Goal: Complete application form

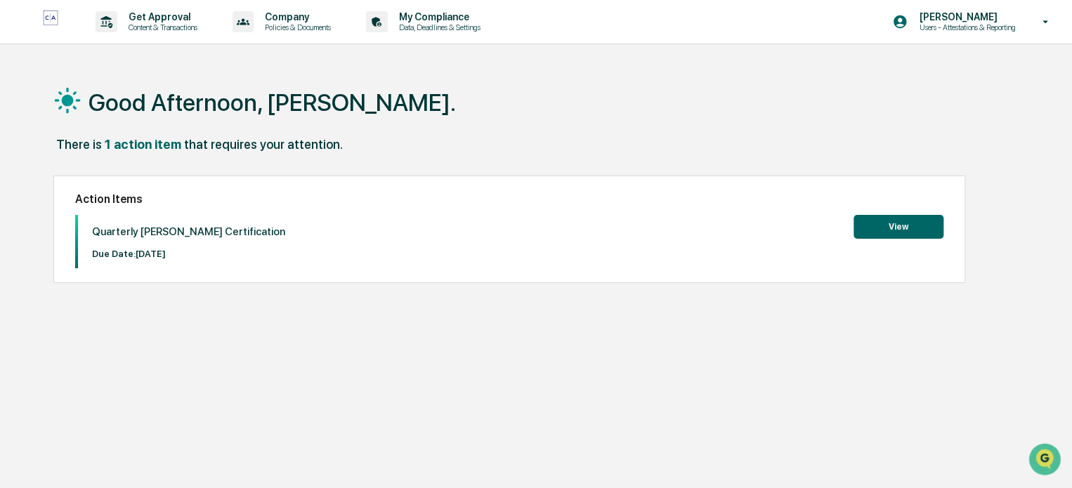
click at [899, 232] on button "View" at bounding box center [898, 227] width 90 height 24
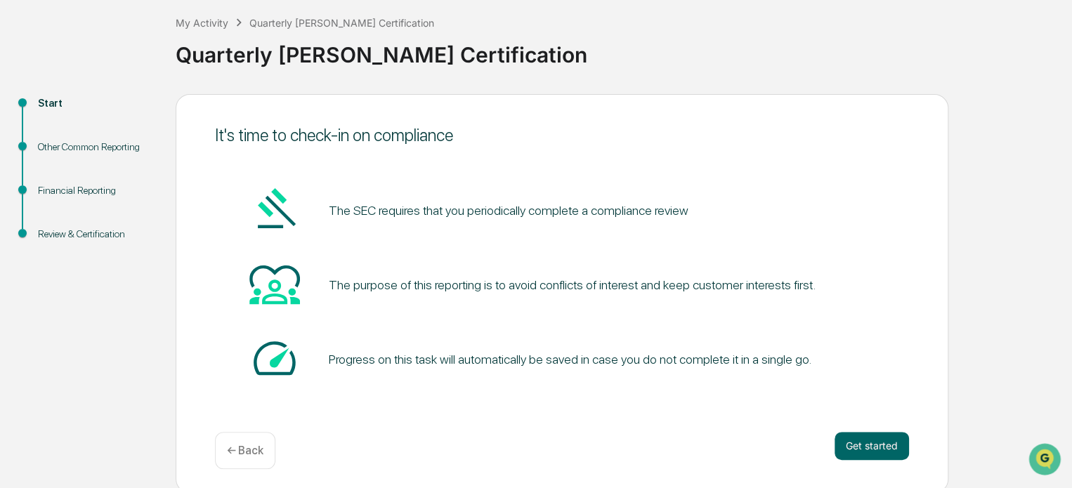
scroll to position [77, 0]
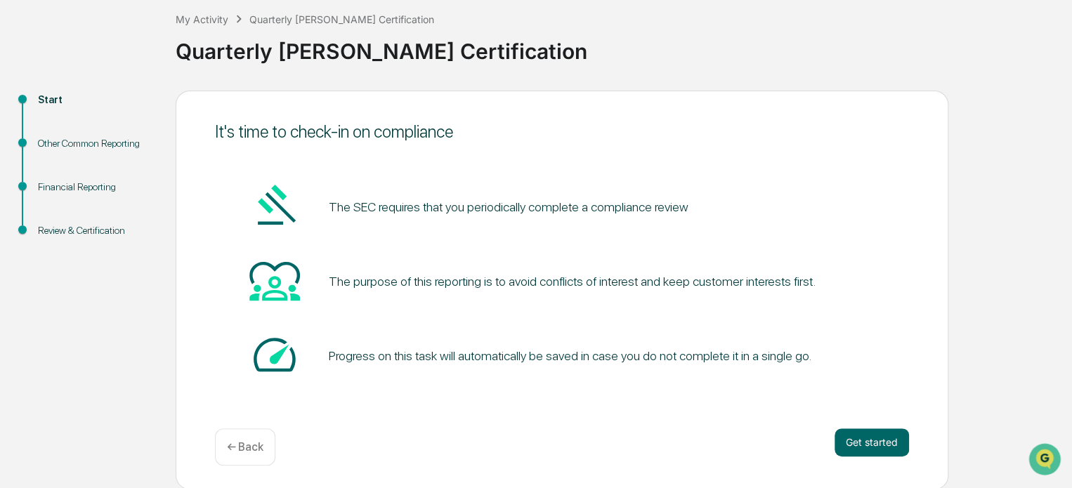
click at [885, 443] on button "Get started" at bounding box center [871, 442] width 74 height 28
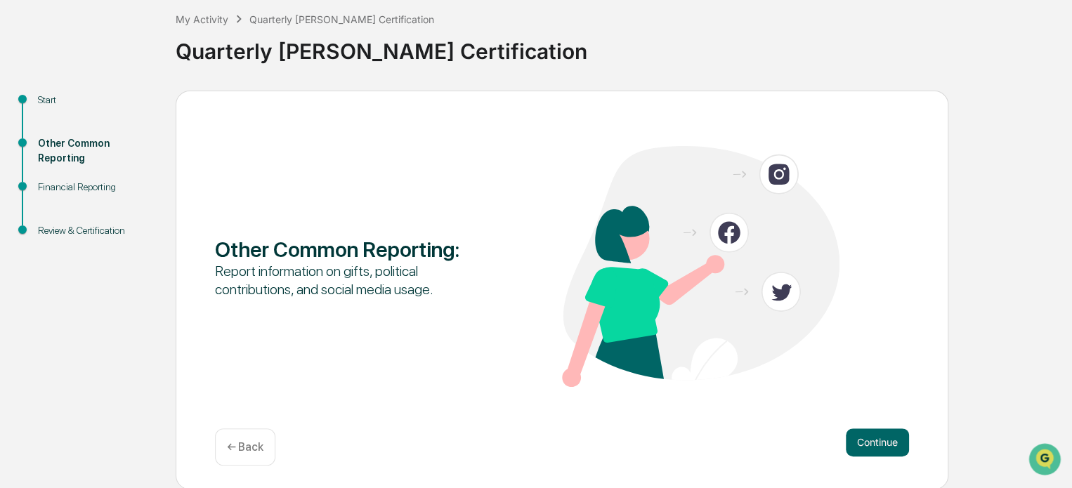
click at [874, 435] on button "Continue" at bounding box center [877, 442] width 63 height 28
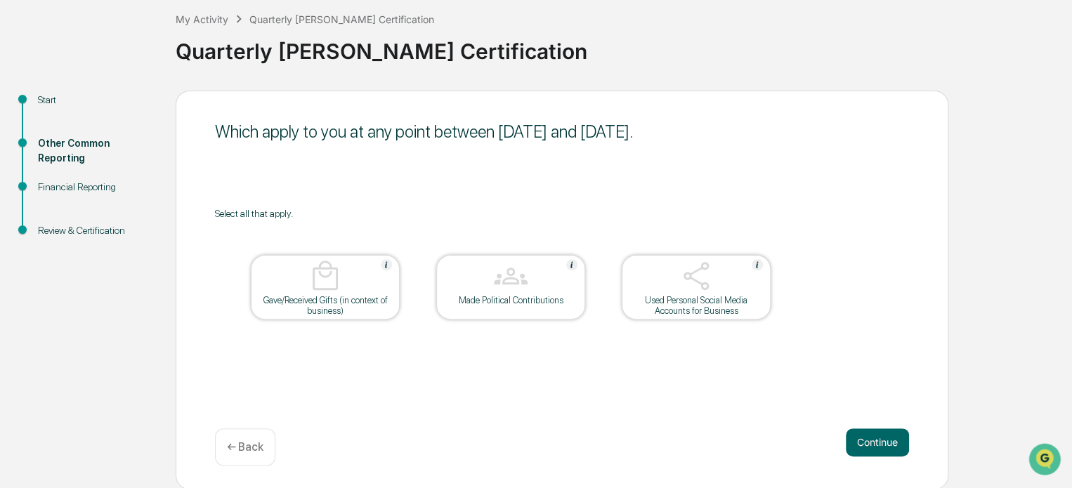
click at [879, 437] on button "Continue" at bounding box center [877, 442] width 63 height 28
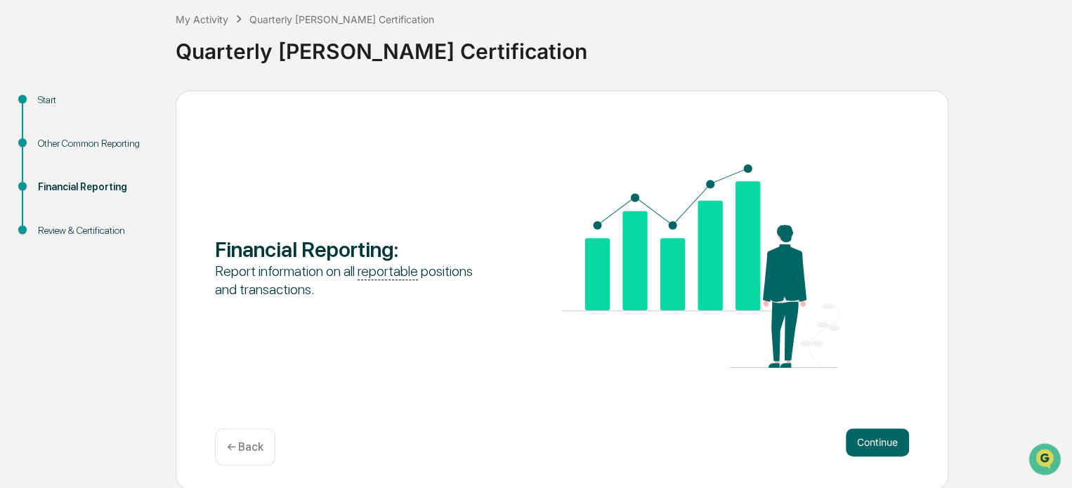
click at [879, 437] on button "Continue" at bounding box center [877, 442] width 63 height 28
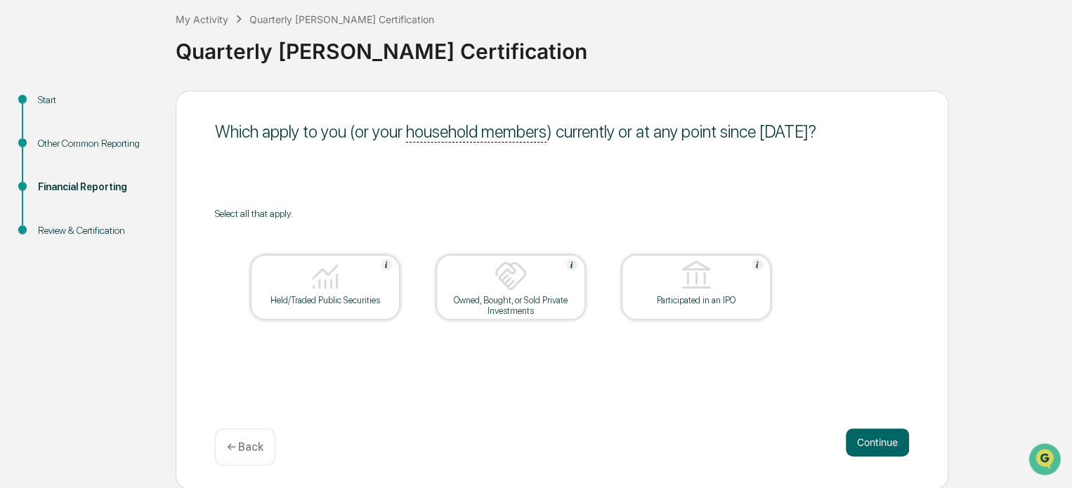
click at [874, 437] on button "Continue" at bounding box center [877, 442] width 63 height 28
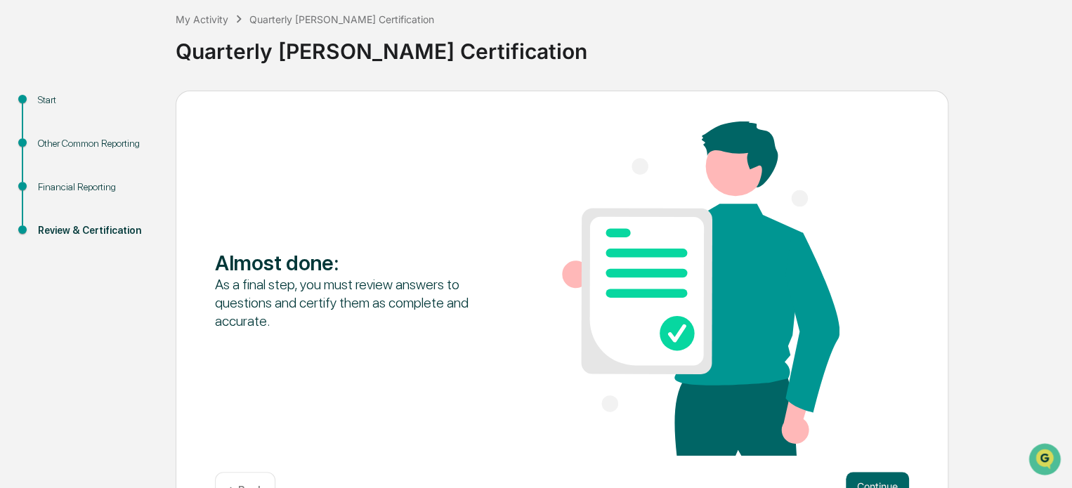
scroll to position [121, 0]
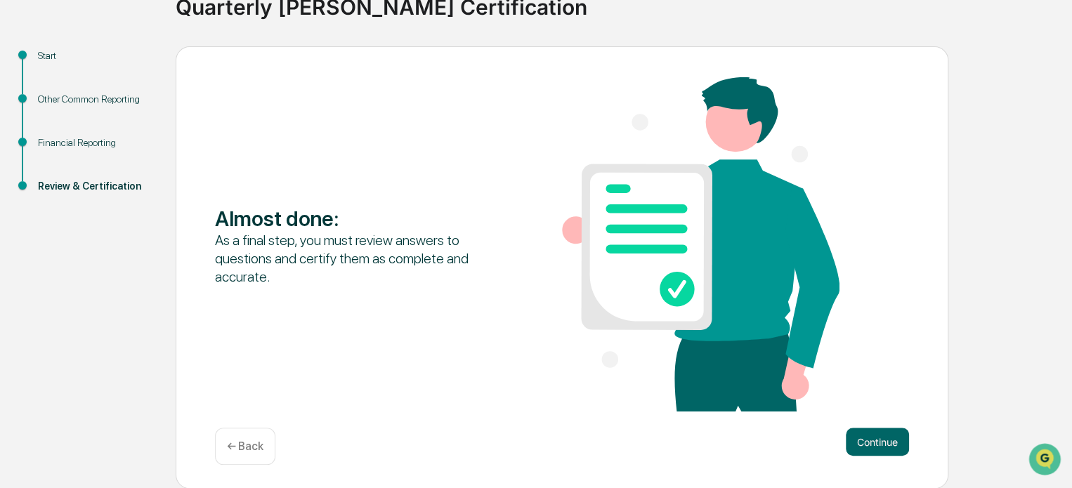
click at [888, 440] on button "Continue" at bounding box center [877, 442] width 63 height 28
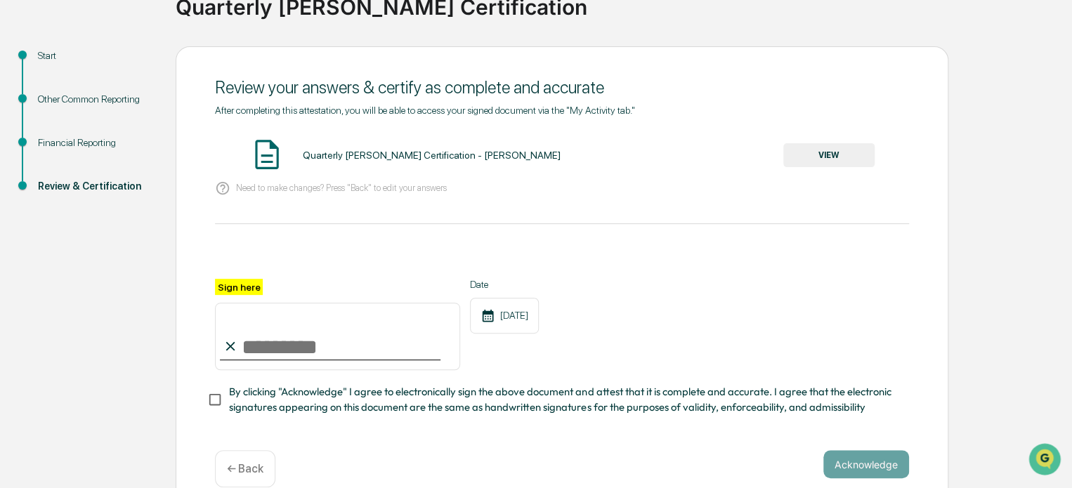
click at [258, 354] on input "Sign here" at bounding box center [337, 336] width 245 height 67
type input "*********"
click at [881, 472] on button "Acknowledge" at bounding box center [866, 464] width 86 height 28
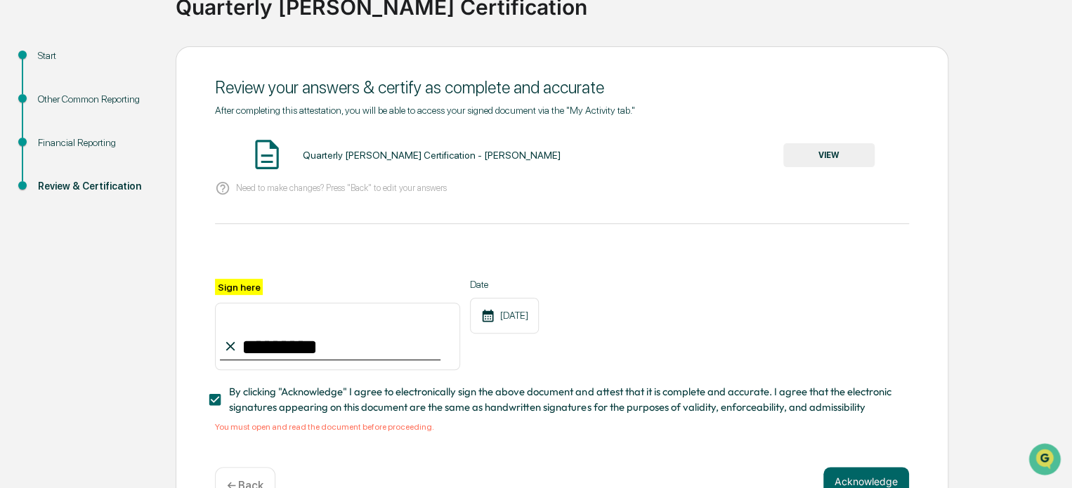
scroll to position [166, 0]
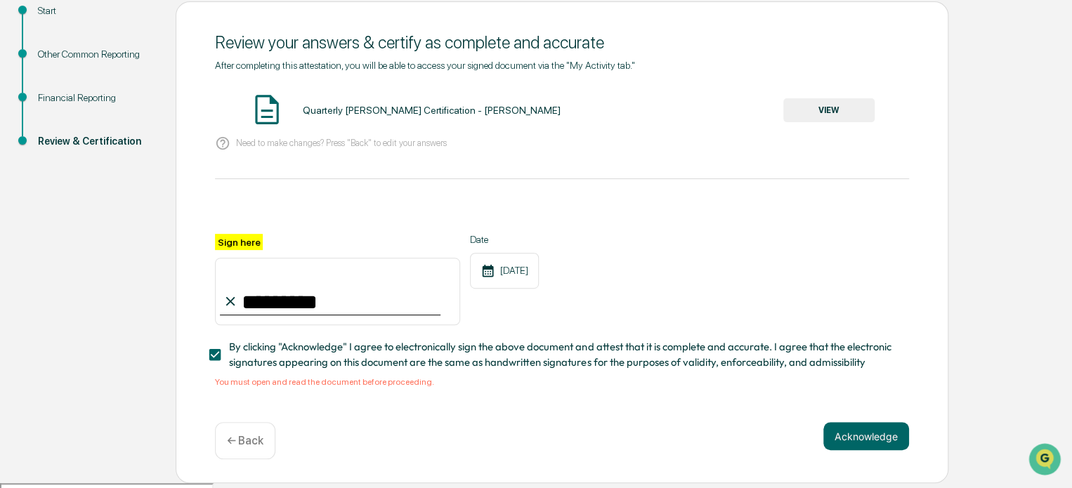
click at [862, 440] on button "Acknowledge" at bounding box center [866, 436] width 86 height 28
click at [248, 440] on p "← Back" at bounding box center [245, 440] width 37 height 13
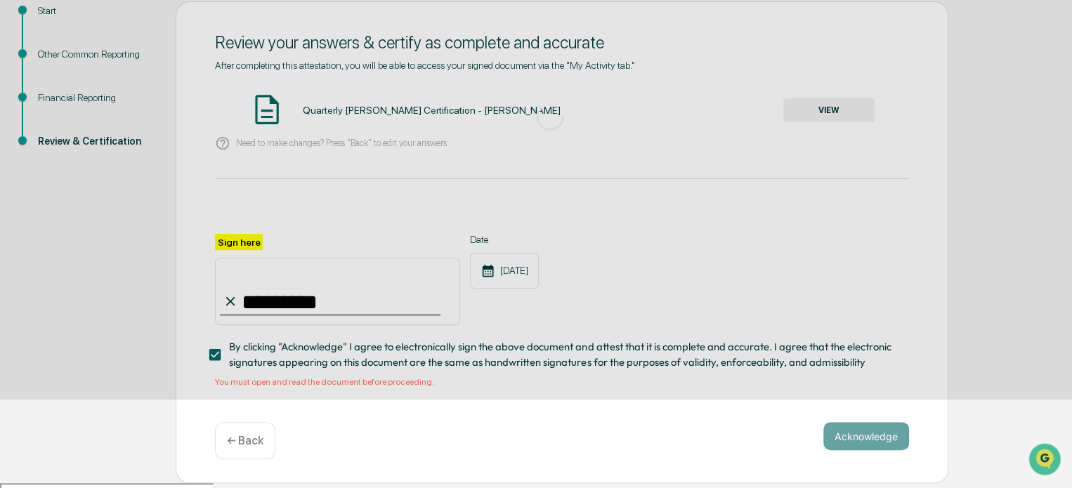
scroll to position [121, 0]
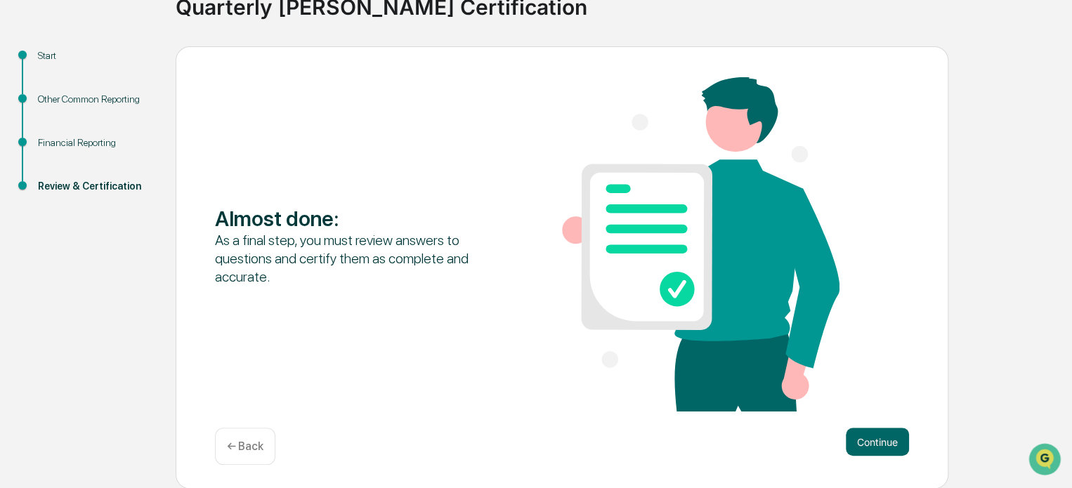
click at [879, 442] on button "Continue" at bounding box center [877, 442] width 63 height 28
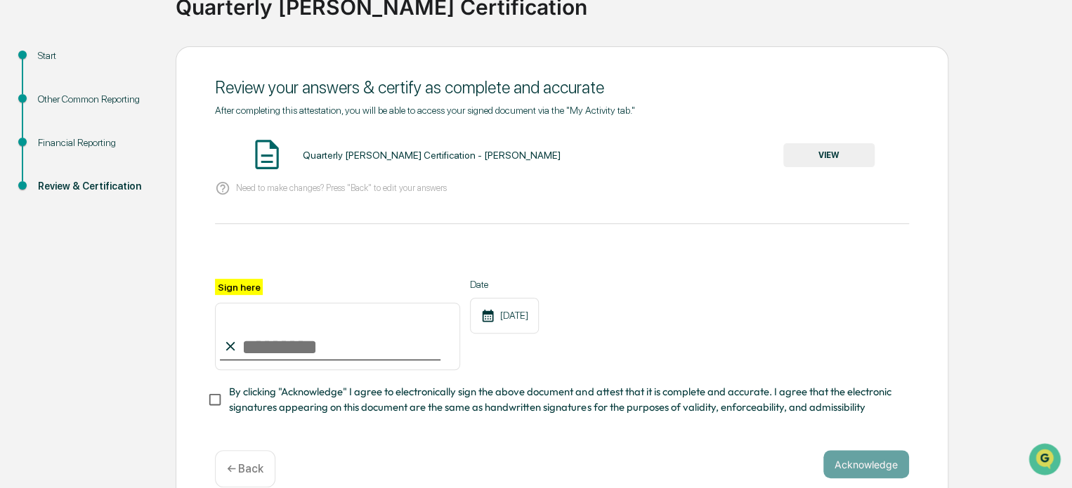
click at [851, 150] on button "VIEW" at bounding box center [828, 155] width 91 height 24
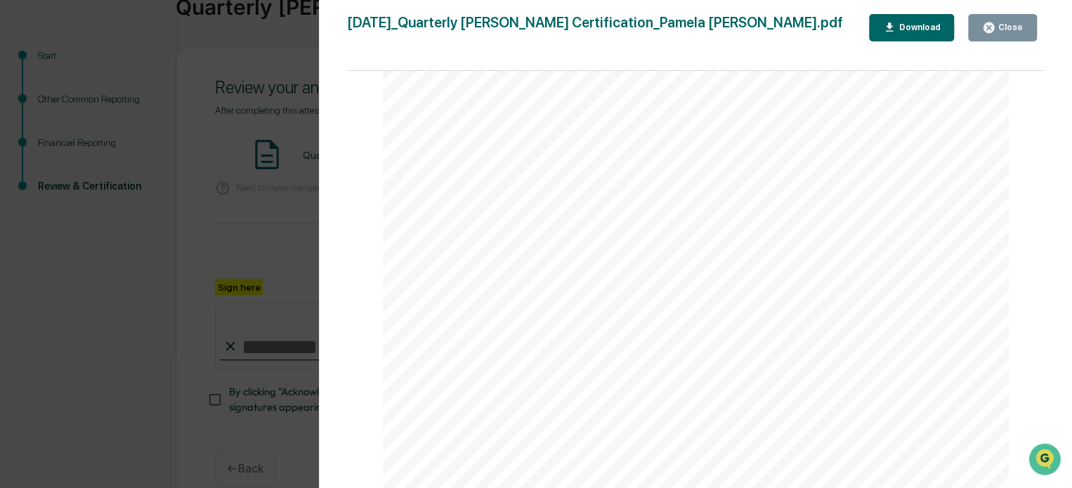
scroll to position [2365, 0]
click at [992, 27] on icon "button" at bounding box center [988, 27] width 11 height 11
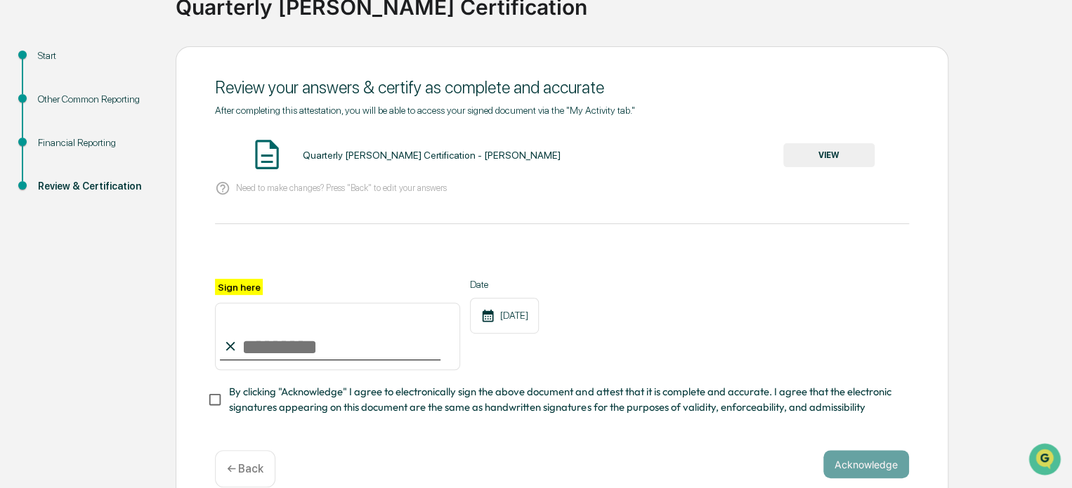
click at [629, 357] on div "Sign here Date [DATE]" at bounding box center [562, 324] width 694 height 91
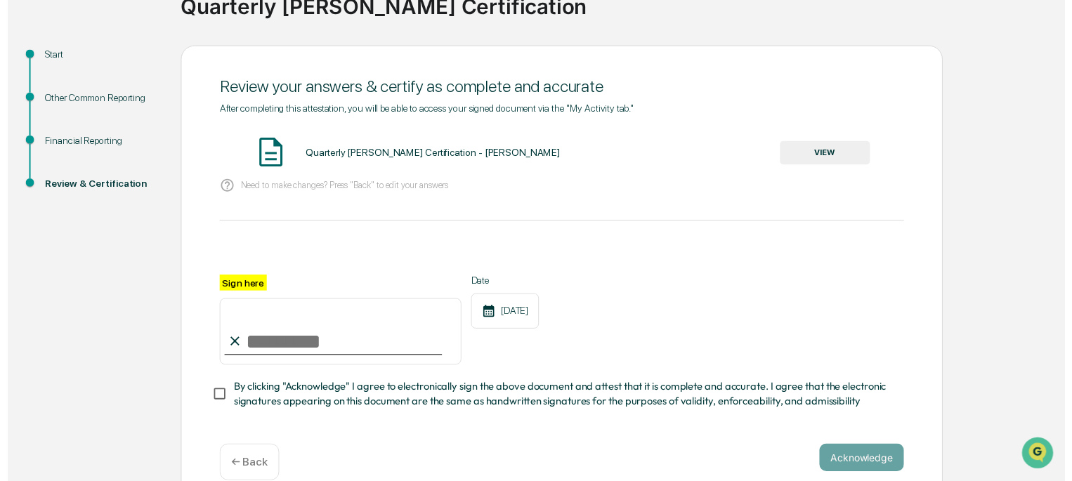
scroll to position [149, 0]
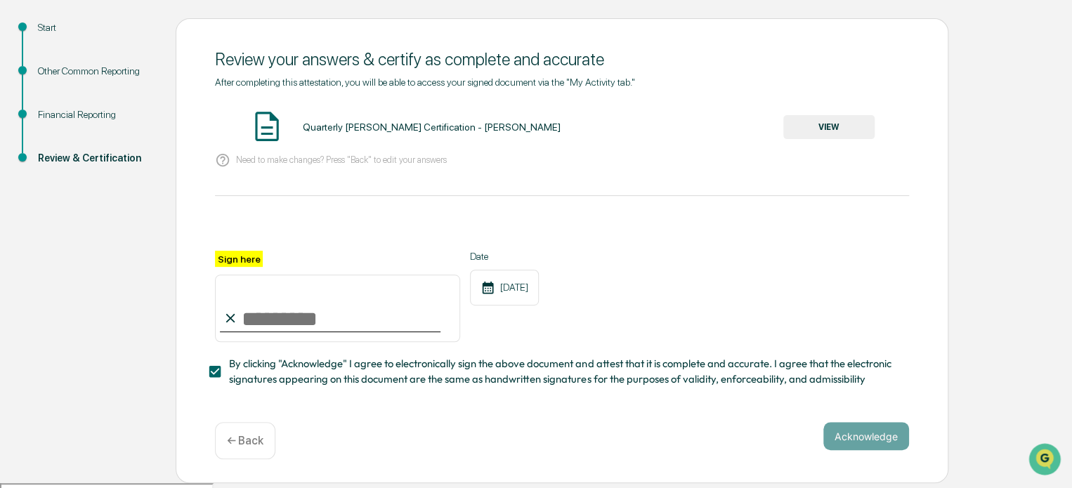
click at [247, 260] on label "Sign here" at bounding box center [239, 259] width 48 height 16
click at [247, 275] on input "Sign here" at bounding box center [337, 308] width 245 height 67
click at [658, 194] on div "After completing this attestation, you will be able to access your signed docum…" at bounding box center [562, 232] width 694 height 311
click at [266, 318] on input "Sign here" at bounding box center [337, 308] width 245 height 67
type input "*********"
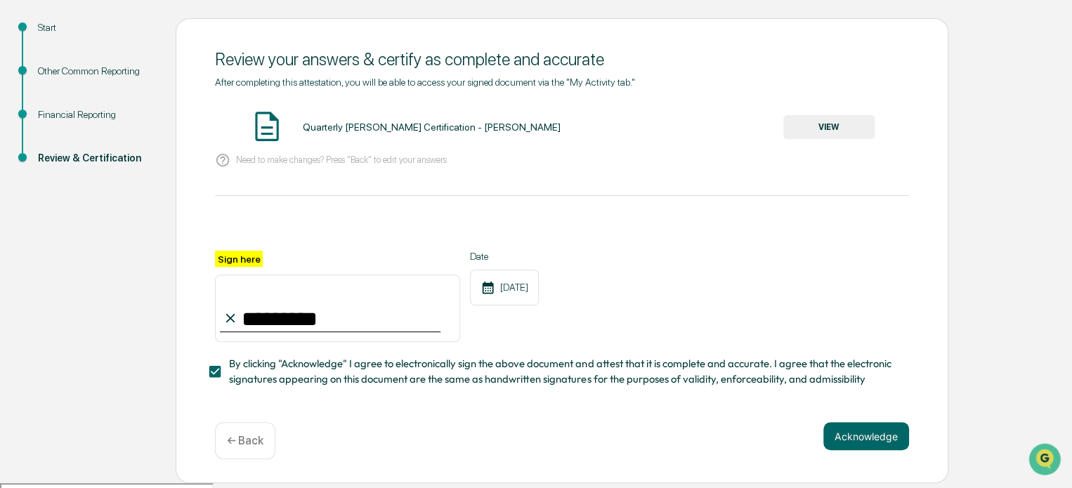
click at [668, 444] on div "Acknowledge ← Back" at bounding box center [562, 440] width 694 height 37
click at [895, 435] on button "Acknowledge" at bounding box center [866, 436] width 86 height 28
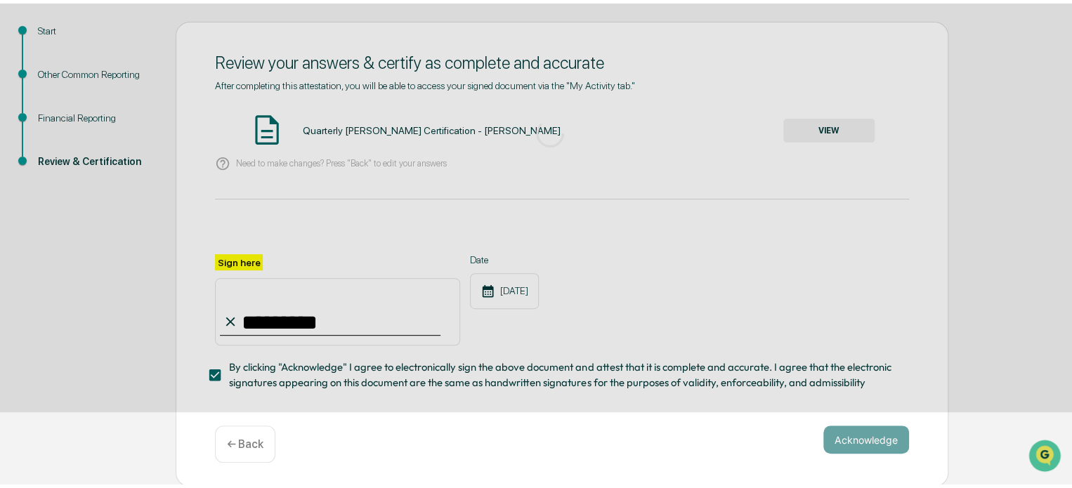
scroll to position [77, 0]
